Goal: Task Accomplishment & Management: Use online tool/utility

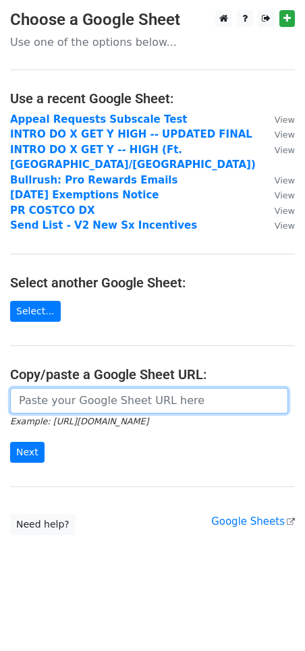
click at [30, 388] on input "url" at bounding box center [149, 401] width 278 height 26
paste input "https://docs.google.com/spreadsheets/d/12ymkEnF8_fpp-20B1MFh1-SRljJDf1iXj1MuWZB…"
type input "https://docs.google.com/spreadsheets/d/12ymkEnF8_fpp-20B1MFh1-SRljJDf1iXj1MuWZB…"
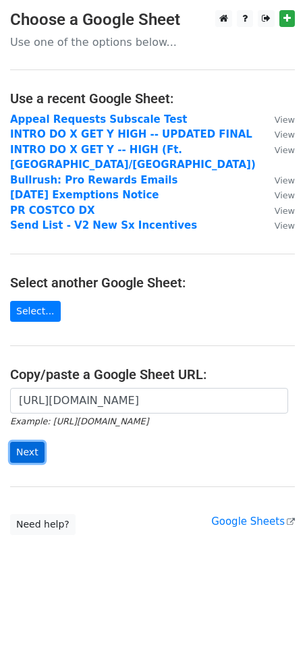
click at [26, 442] on input "Next" at bounding box center [27, 452] width 34 height 21
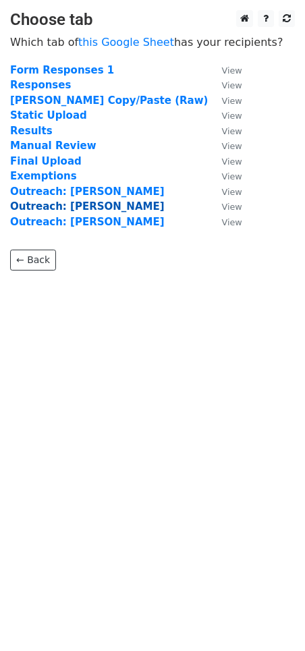
click at [79, 206] on strong "Outreach: Ishaan" at bounding box center [87, 206] width 154 height 12
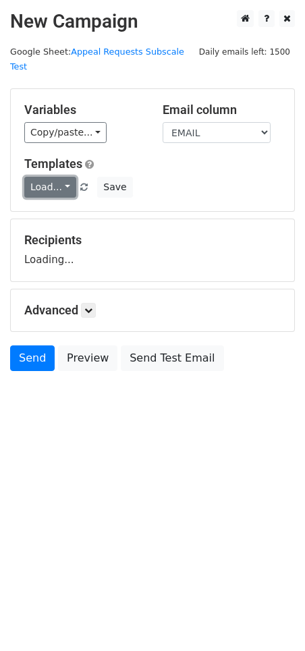
click at [42, 177] on link "Load..." at bounding box center [50, 187] width 52 height 21
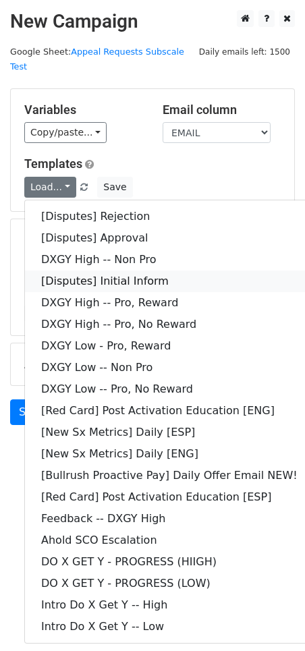
click at [107, 270] on link "[Disputes] Initial Inform" at bounding box center [169, 281] width 289 height 22
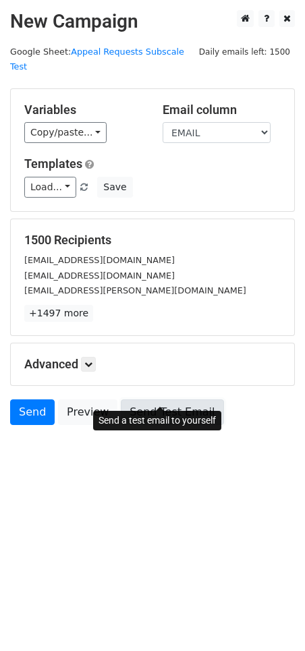
click at [145, 399] on link "Send Test Email" at bounding box center [172, 412] width 102 height 26
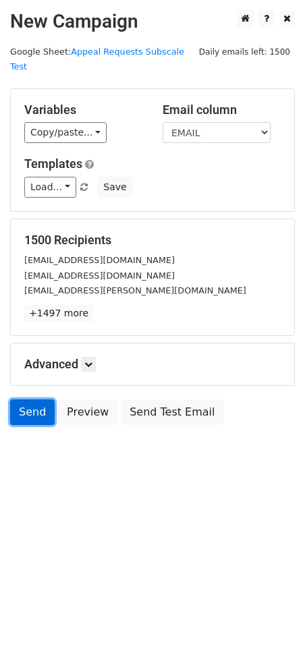
click at [37, 399] on link "Send" at bounding box center [32, 412] width 44 height 26
